Goal: Check status: Check status

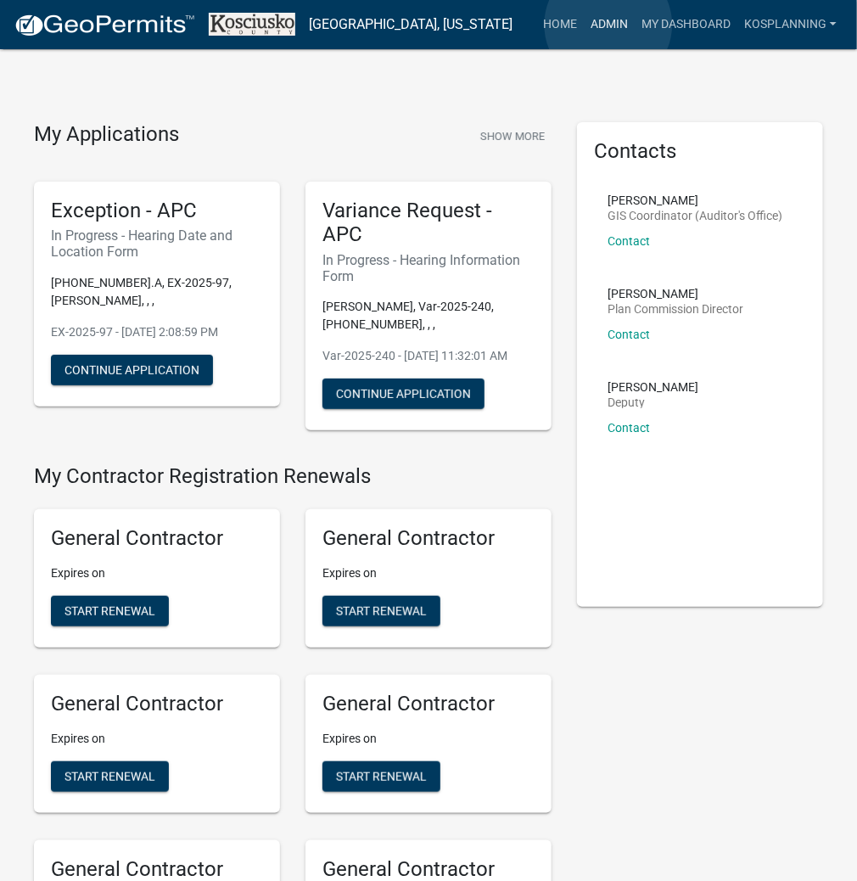
click at [609, 25] on link "Admin" at bounding box center [609, 24] width 51 height 32
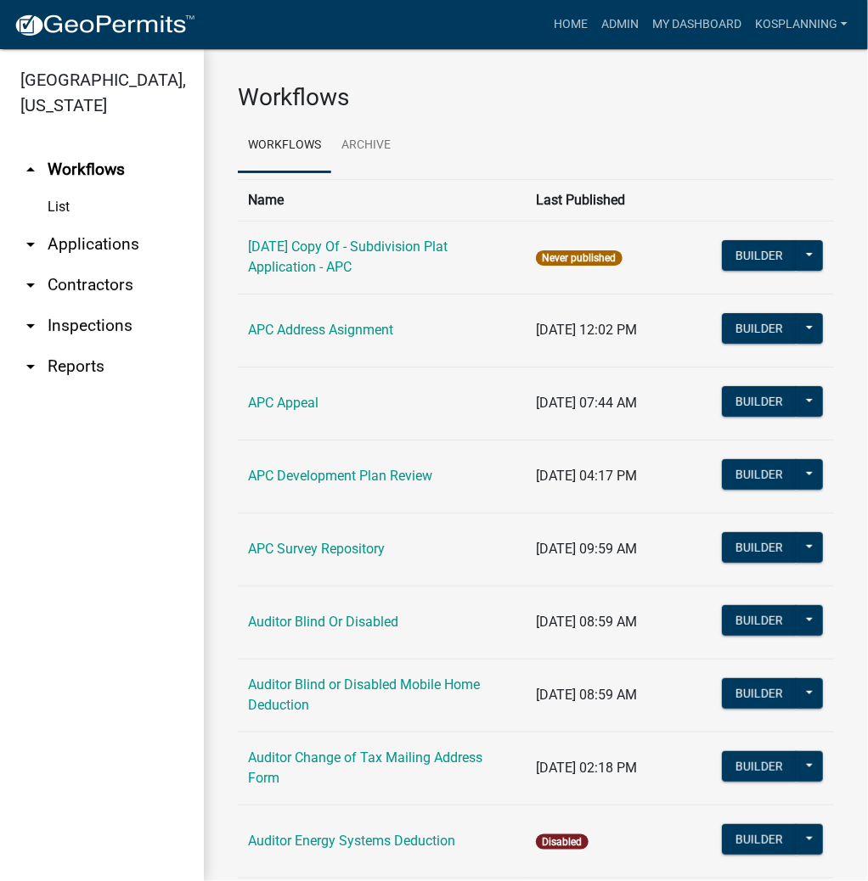
click at [118, 251] on link "arrow_drop_down Applications" at bounding box center [102, 244] width 204 height 41
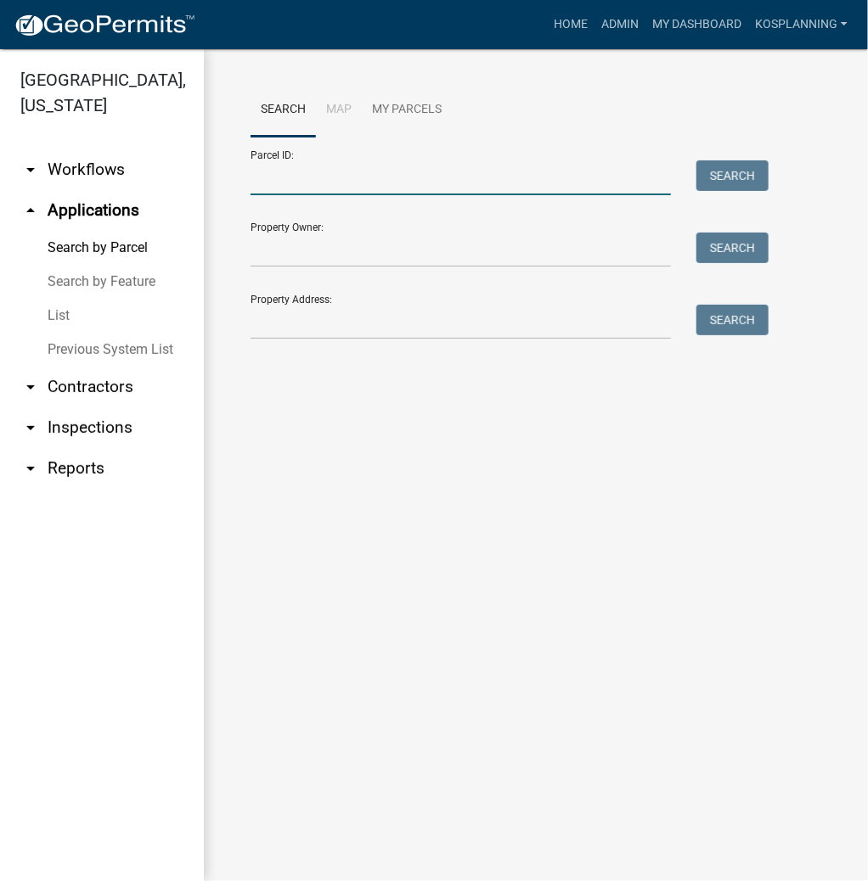
drag, startPoint x: 343, startPoint y: 183, endPoint x: 333, endPoint y: 182, distance: 10.3
click at [343, 183] on input "Parcel ID:" at bounding box center [460, 177] width 420 height 35
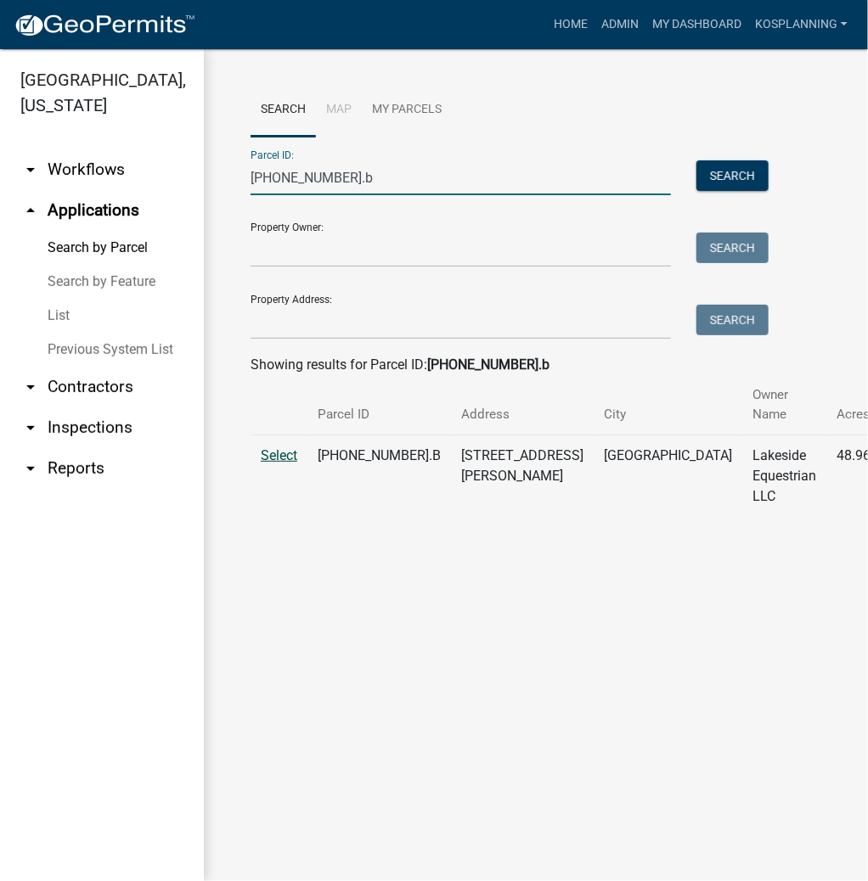
type input "[PHONE_NUMBER].b"
click at [275, 454] on span "Select" at bounding box center [279, 455] width 37 height 16
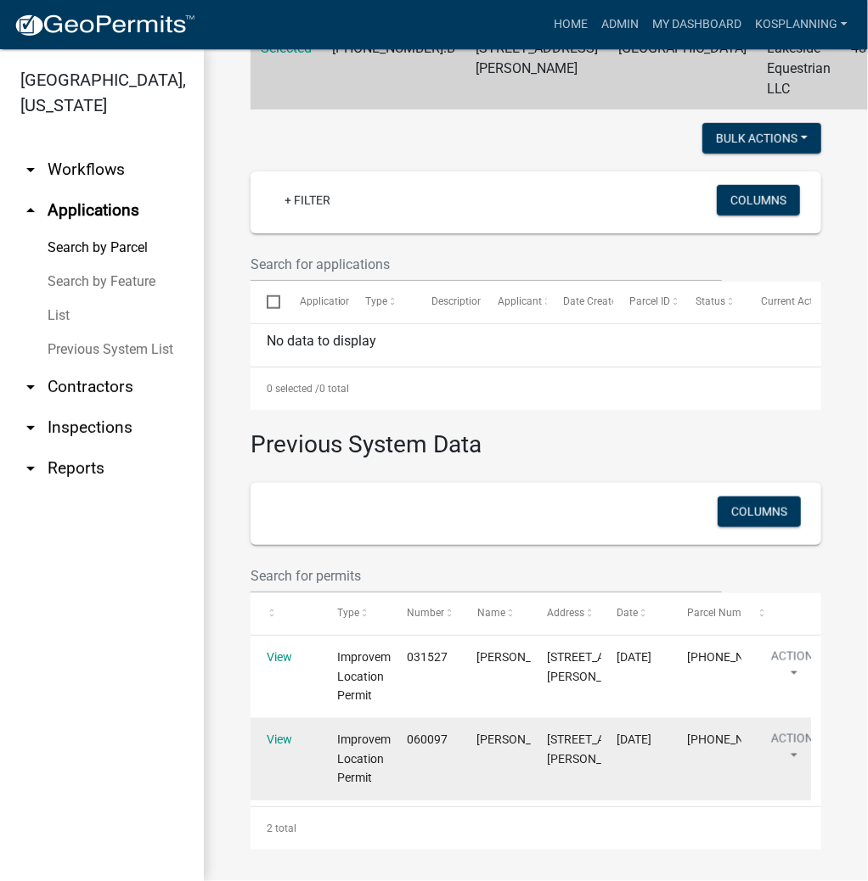
scroll to position [409, 0]
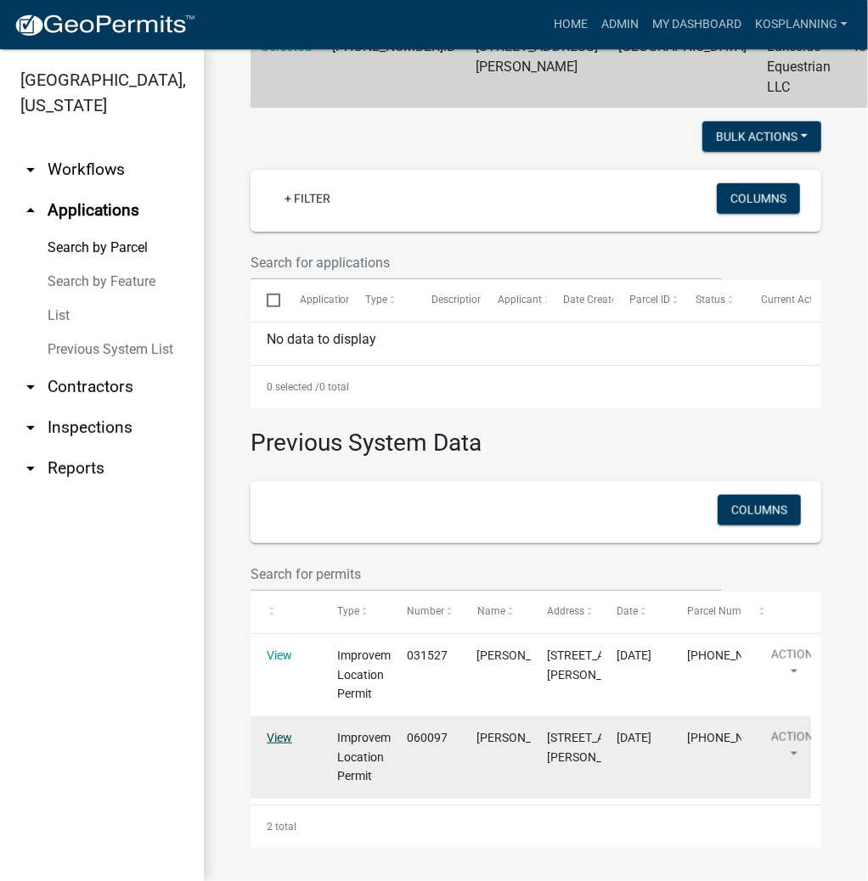
click at [282, 741] on link "View" at bounding box center [279, 738] width 25 height 14
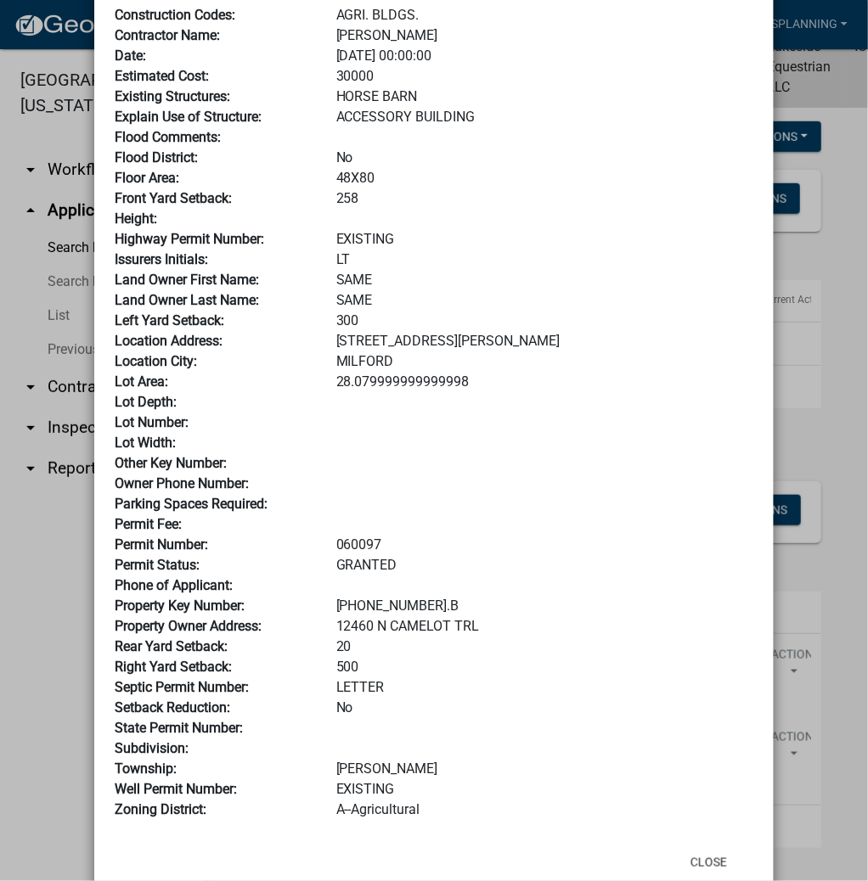
scroll to position [204, 0]
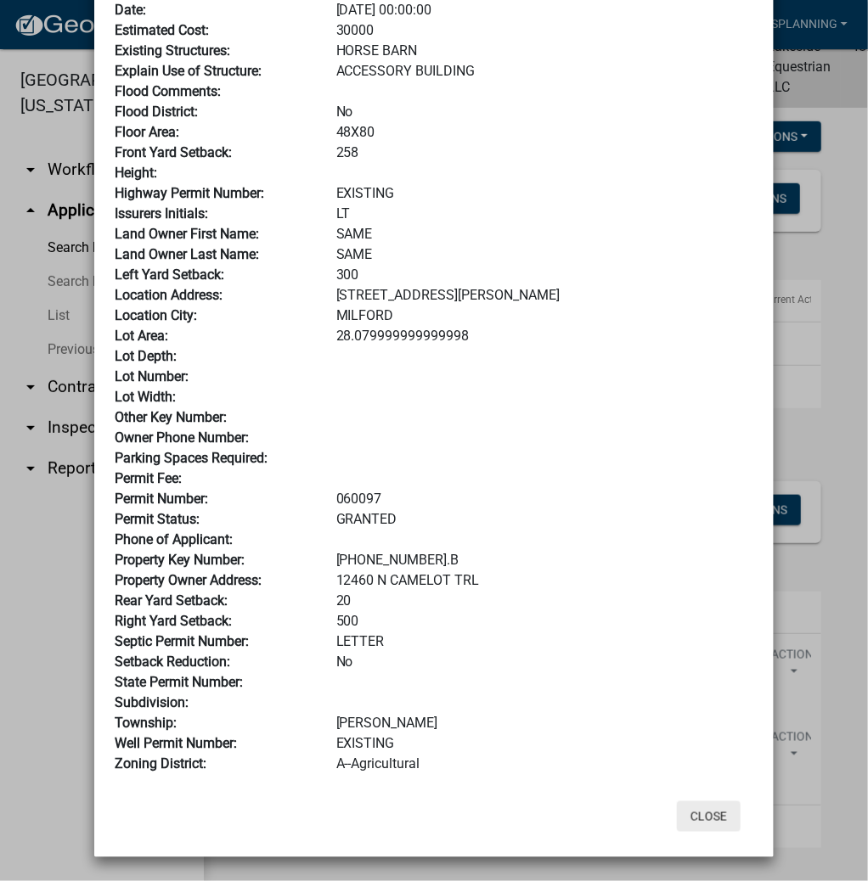
click at [702, 814] on button "Close" at bounding box center [709, 816] width 64 height 31
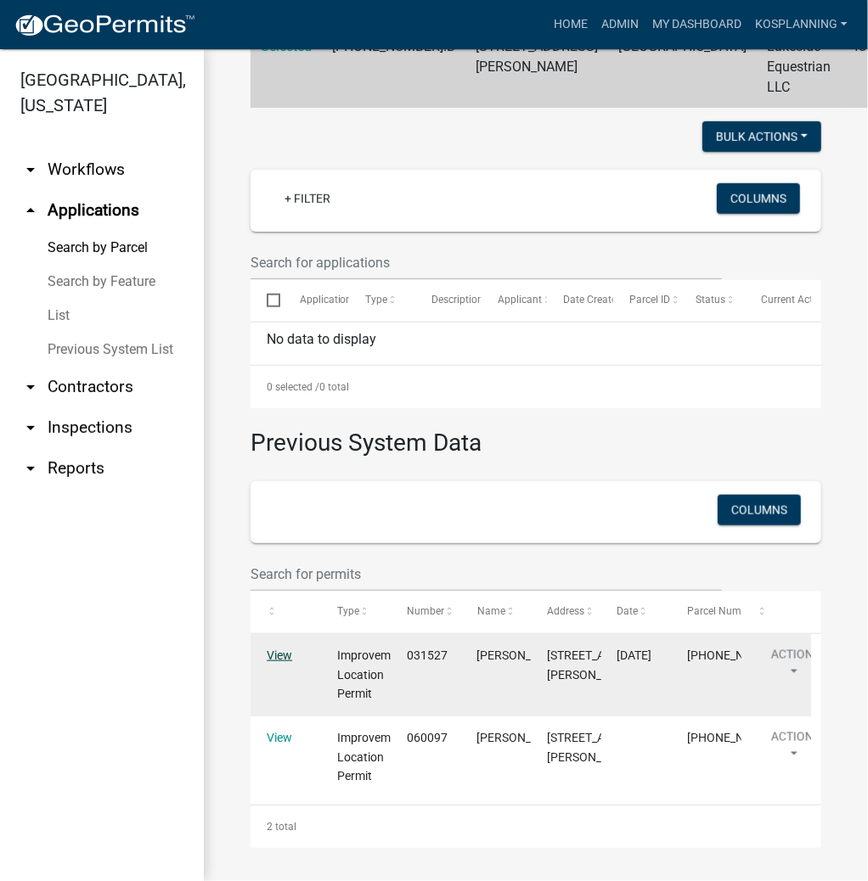
click at [283, 653] on link "View" at bounding box center [279, 656] width 25 height 14
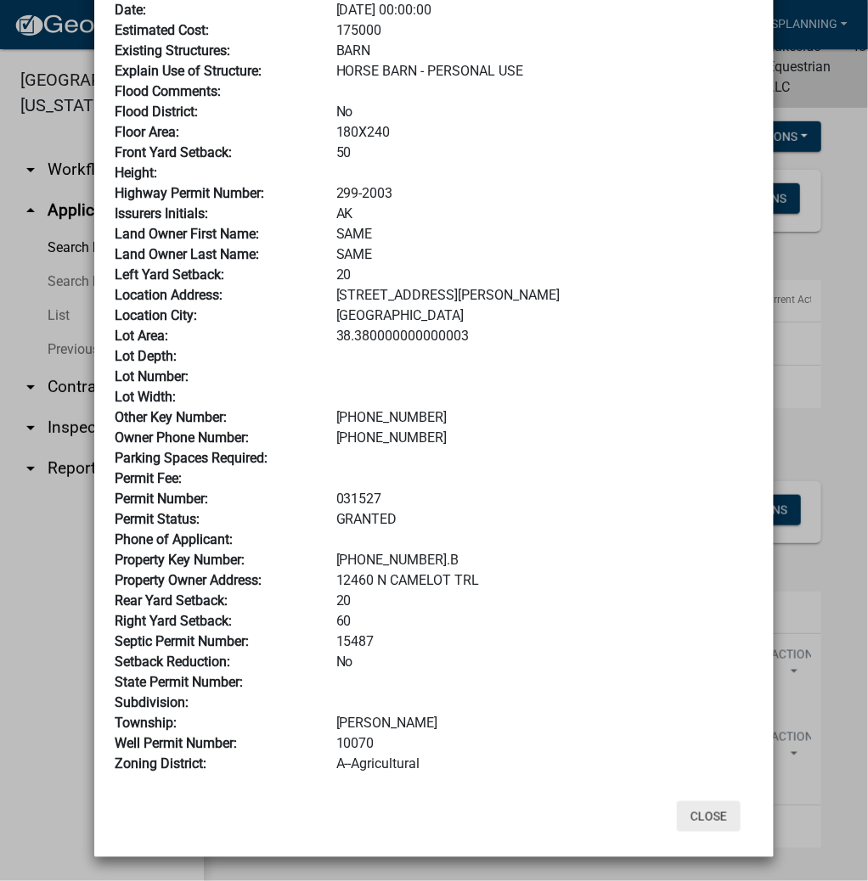
click at [705, 817] on button "Close" at bounding box center [709, 816] width 64 height 31
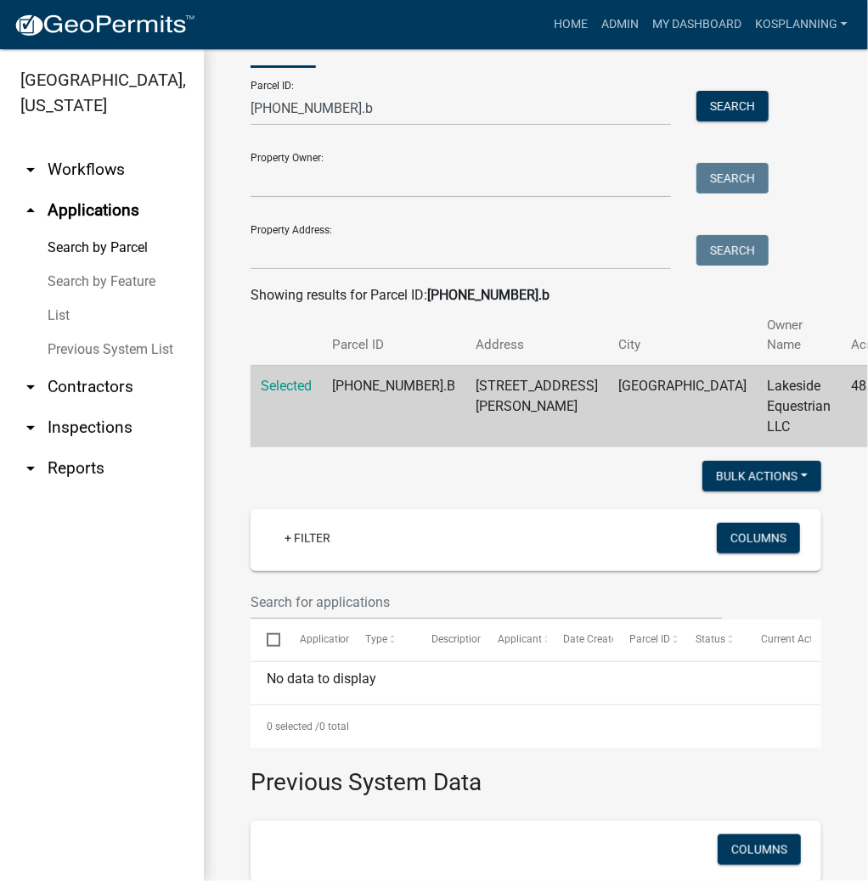
scroll to position [0, 0]
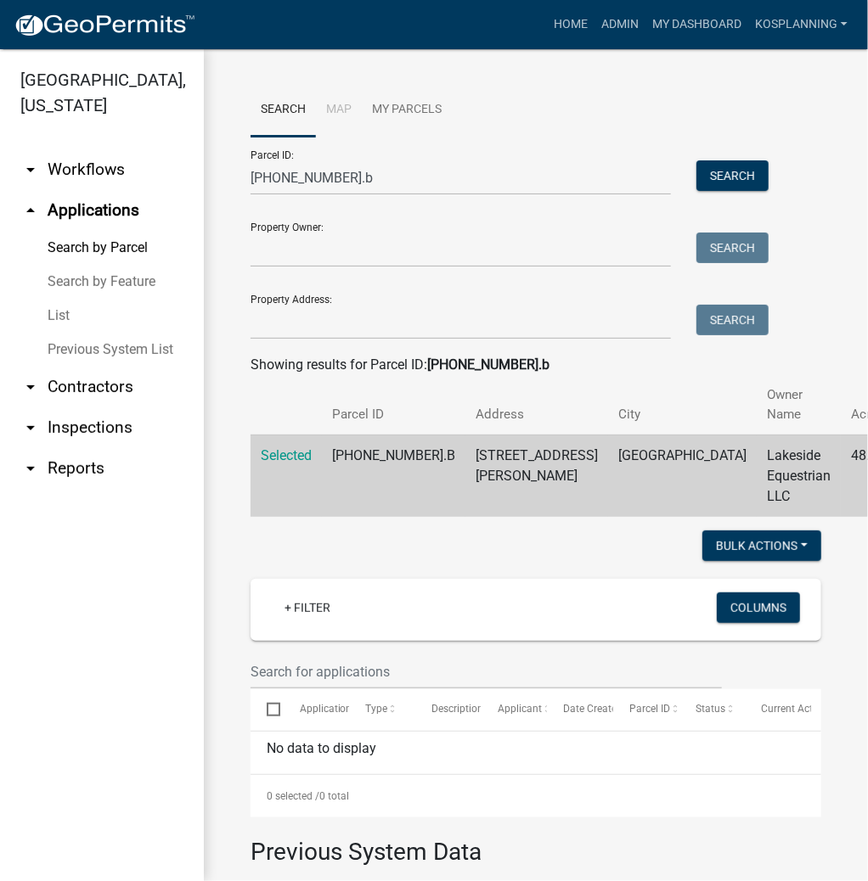
click at [105, 350] on link "Previous System List" at bounding box center [102, 350] width 204 height 34
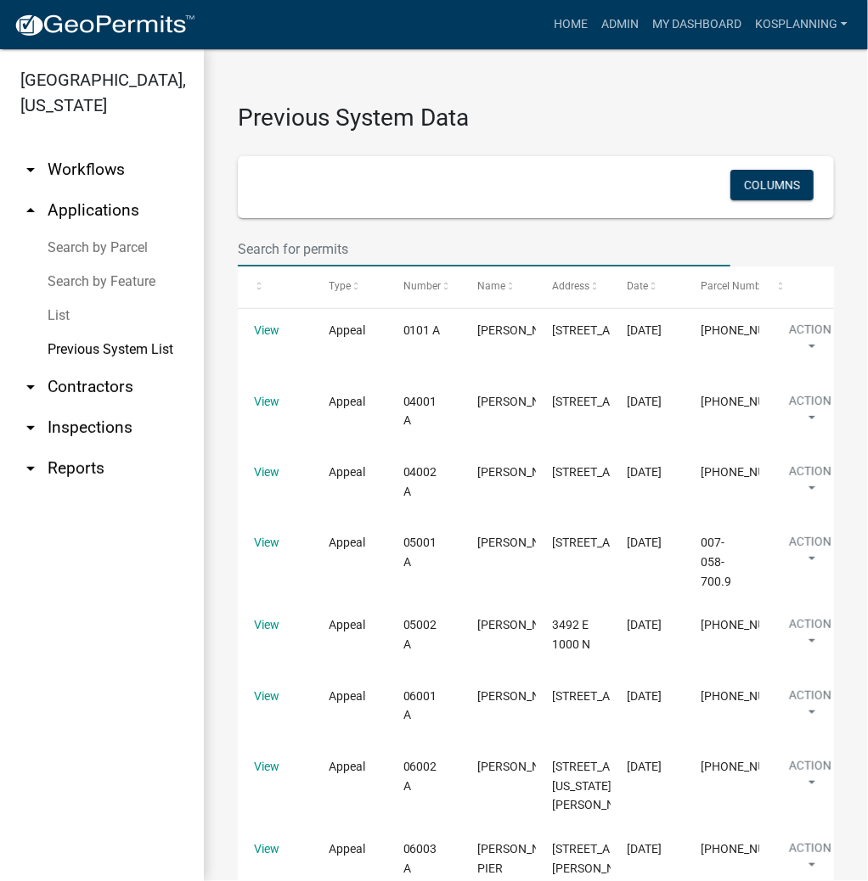
click at [336, 241] on input "text" at bounding box center [484, 249] width 492 height 35
type input "027-049"
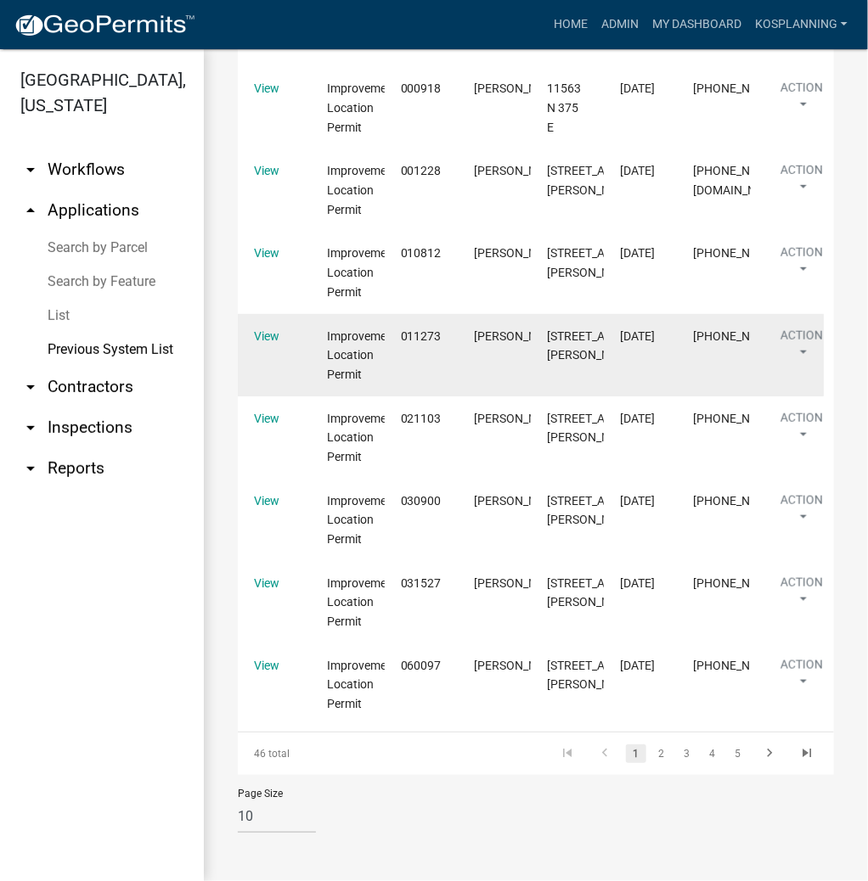
scroll to position [425, 0]
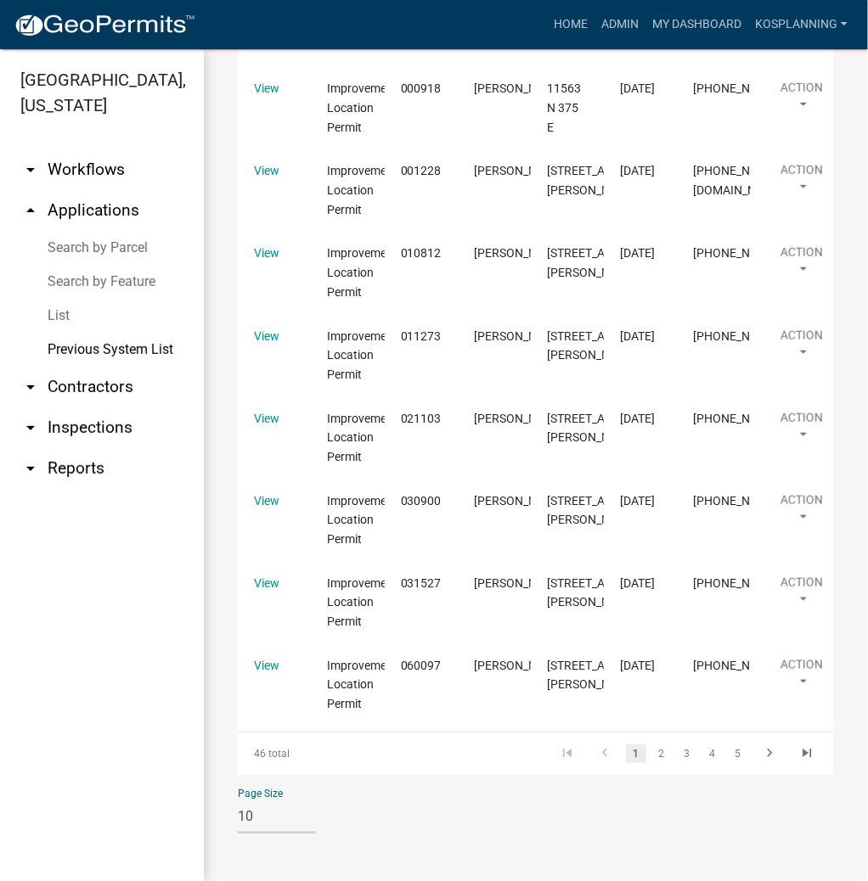
click at [289, 818] on select "10 25 50 100" at bounding box center [277, 816] width 78 height 35
select select "3: 100"
click at [238, 799] on select "10 25 50 100" at bounding box center [277, 816] width 78 height 35
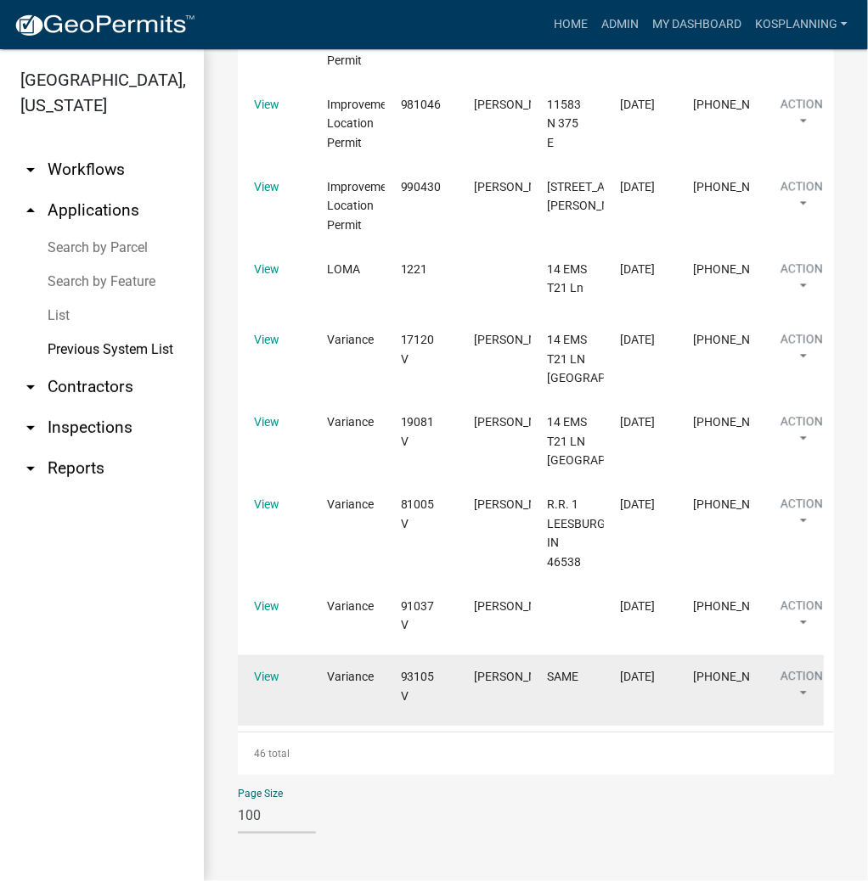
scroll to position [3361, 0]
